Goal: Transaction & Acquisition: Subscribe to service/newsletter

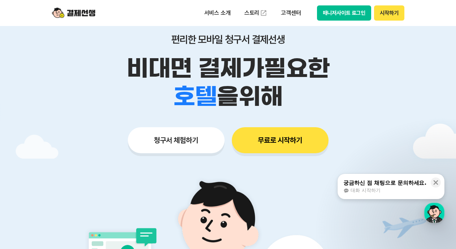
click at [354, 16] on button "매니저사이트 로그인" at bounding box center [344, 12] width 55 height 15
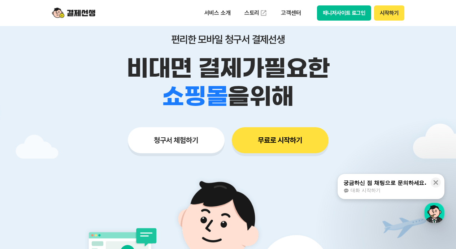
click at [379, 14] on button "시작하기" at bounding box center [389, 12] width 30 height 15
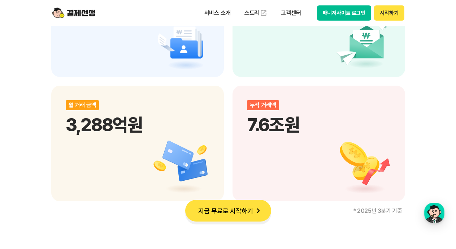
scroll to position [867, 0]
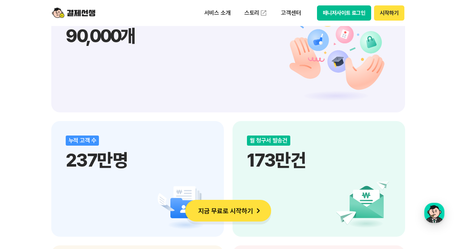
click at [351, 17] on button "매니저사이트 로그인" at bounding box center [344, 12] width 55 height 15
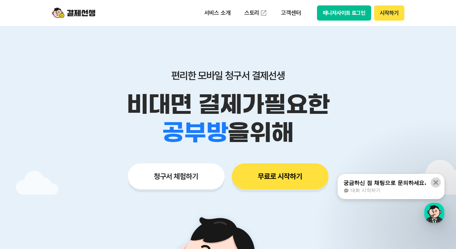
click at [435, 184] on icon at bounding box center [435, 182] width 7 height 7
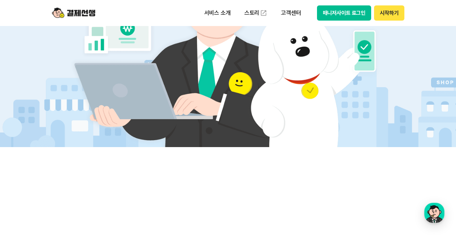
scroll to position [433, 0]
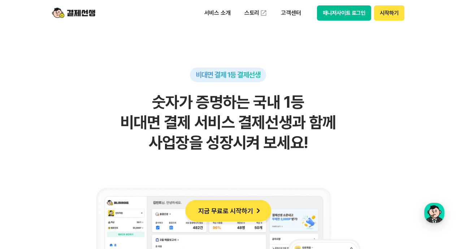
click at [247, 218] on button "지금 무료로 시작하기" at bounding box center [228, 211] width 86 height 22
click at [382, 14] on button "시작하기" at bounding box center [389, 12] width 30 height 15
click at [332, 14] on button "매니저사이트 로그인" at bounding box center [344, 12] width 55 height 15
